Goal: Navigation & Orientation: Find specific page/section

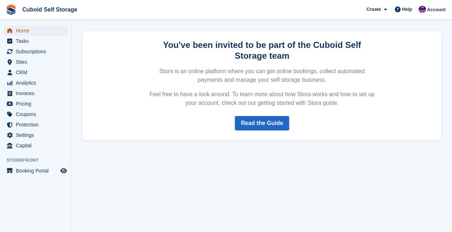
click at [25, 27] on span "Home" at bounding box center [37, 31] width 43 height 10
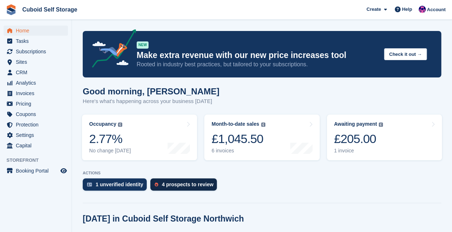
click at [167, 183] on div "4 prospects to review" at bounding box center [187, 184] width 51 height 6
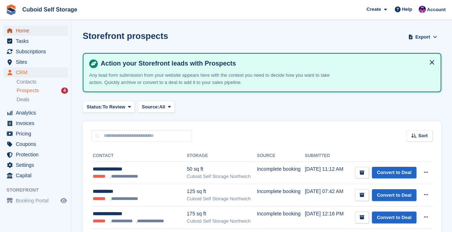
click at [33, 31] on span "Home" at bounding box center [37, 31] width 43 height 10
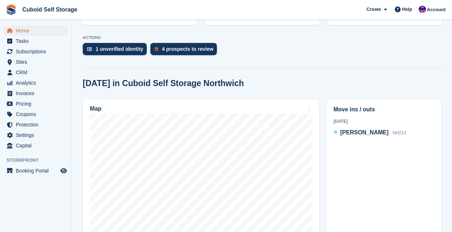
scroll to position [136, 0]
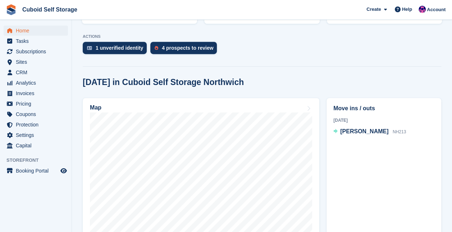
click at [33, 191] on aside "Home Tasks Subscriptions Subscriptions Subscriptions Contracts Price increases …" at bounding box center [36, 118] width 72 height 196
click at [23, 28] on span "Home" at bounding box center [37, 31] width 43 height 10
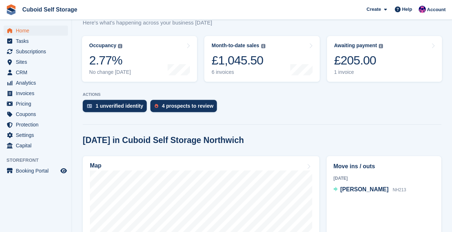
scroll to position [0, 0]
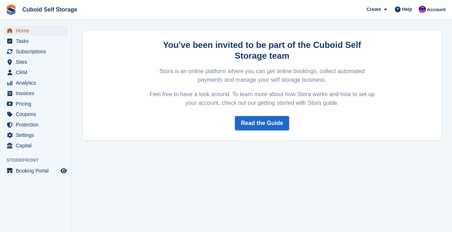
click at [19, 32] on span "Home" at bounding box center [37, 31] width 43 height 10
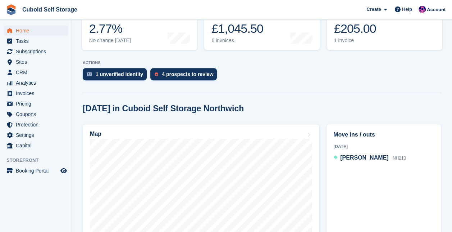
scroll to position [116, 0]
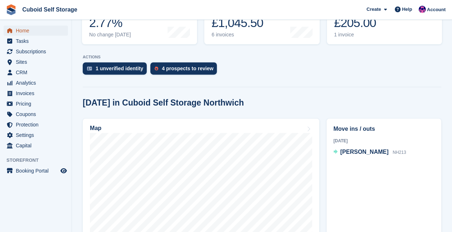
click at [36, 28] on span "Home" at bounding box center [37, 31] width 43 height 10
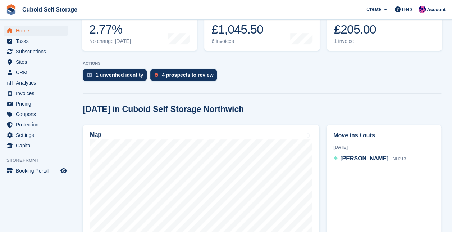
scroll to position [110, 0]
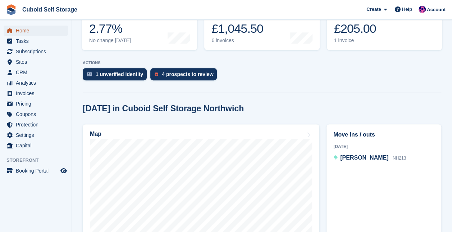
click at [31, 29] on span "Home" at bounding box center [37, 31] width 43 height 10
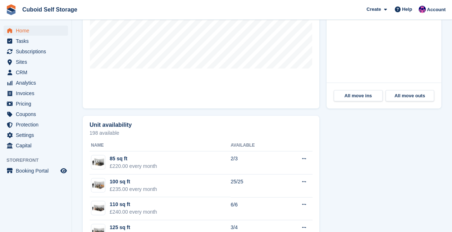
scroll to position [297, 0]
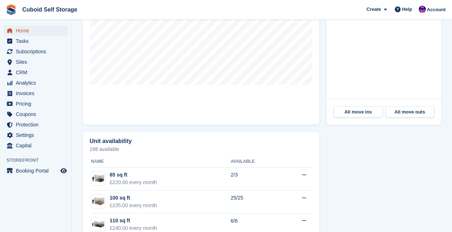
click at [17, 27] on span "Home" at bounding box center [37, 31] width 43 height 10
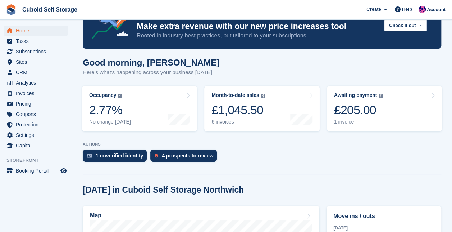
scroll to position [0, 0]
